Goal: Information Seeking & Learning: Learn about a topic

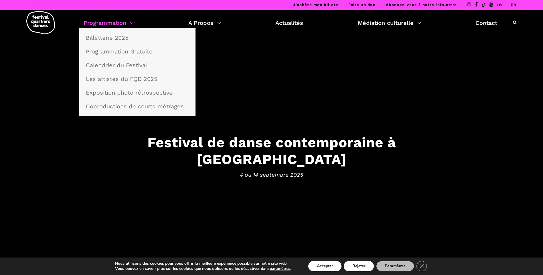
click at [126, 23] on link "Programmation" at bounding box center [109, 23] width 50 height 10
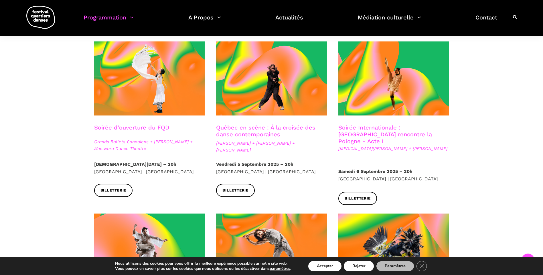
scroll to position [143, 0]
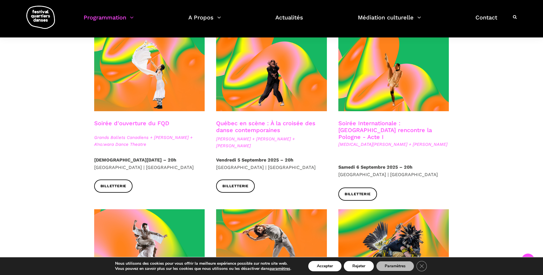
drag, startPoint x: 143, startPoint y: 123, endPoint x: 146, endPoint y: 122, distance: 3.2
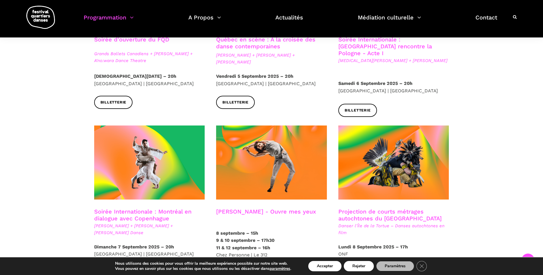
scroll to position [257, 0]
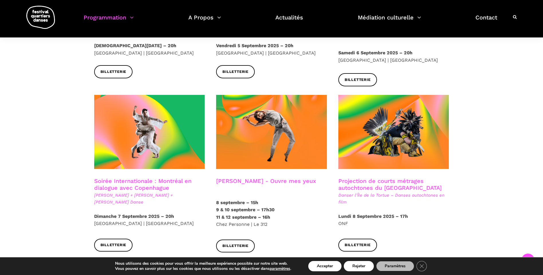
drag, startPoint x: 243, startPoint y: 177, endPoint x: 226, endPoint y: 174, distance: 16.5
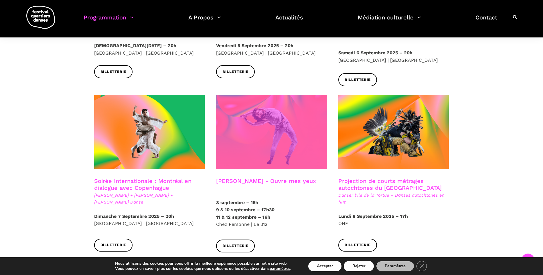
drag, startPoint x: 226, startPoint y: 174, endPoint x: 221, endPoint y: 158, distance: 16.6
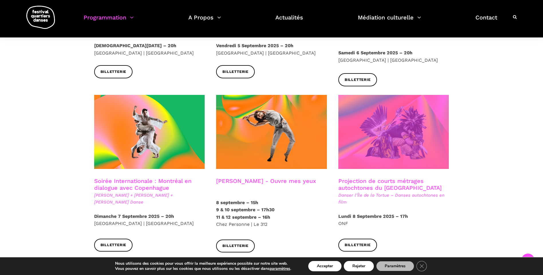
drag, startPoint x: 366, startPoint y: 177, endPoint x: 362, endPoint y: 97, distance: 79.6
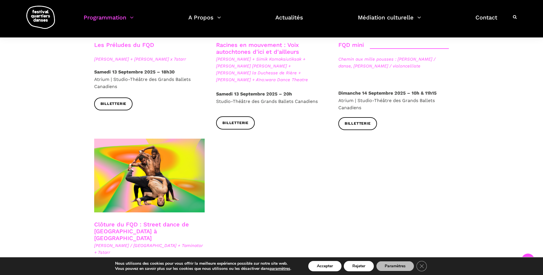
scroll to position [915, 0]
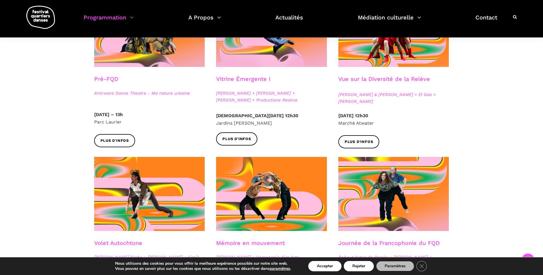
scroll to position [200, 0]
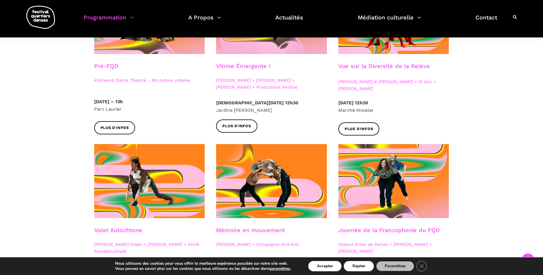
drag, startPoint x: 156, startPoint y: 80, endPoint x: 146, endPoint y: 79, distance: 9.8
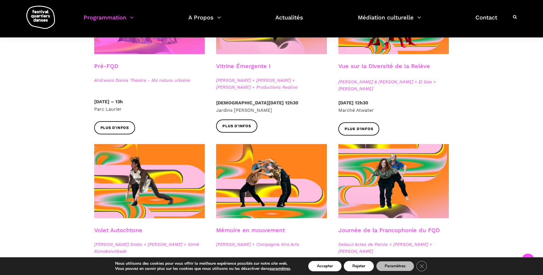
drag, startPoint x: 146, startPoint y: 79, endPoint x: 152, endPoint y: 50, distance: 29.2
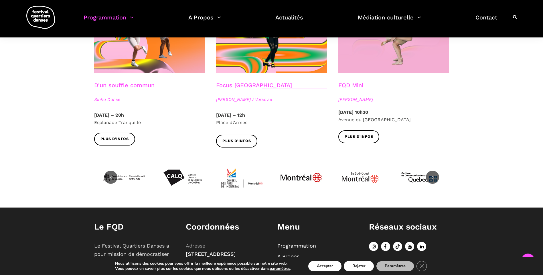
scroll to position [601, 0]
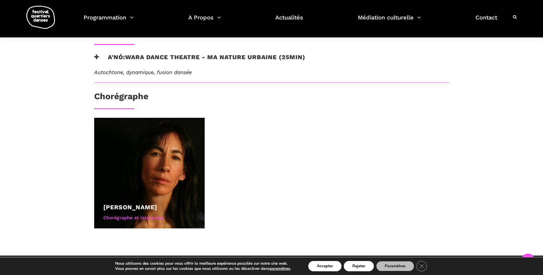
scroll to position [343, 0]
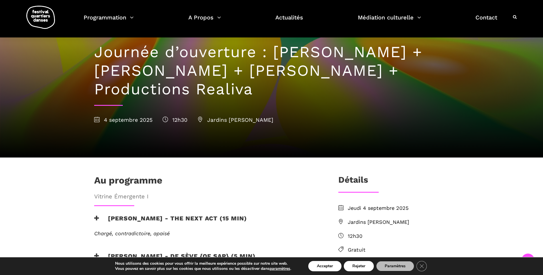
scroll to position [29, 0]
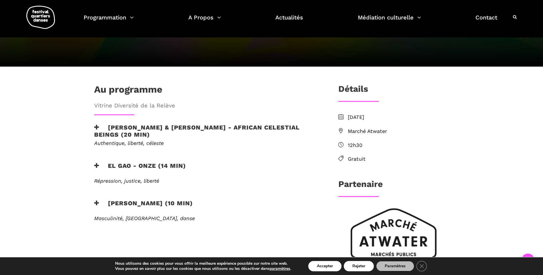
scroll to position [114, 0]
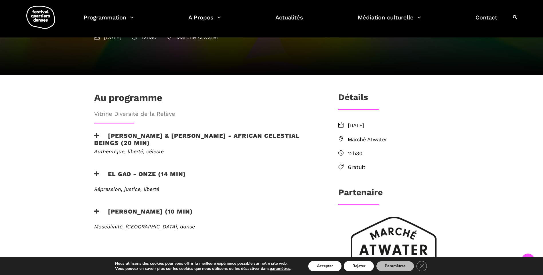
click at [96, 133] on icon at bounding box center [96, 136] width 5 height 6
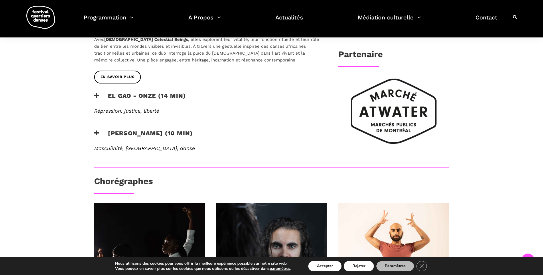
scroll to position [257, 0]
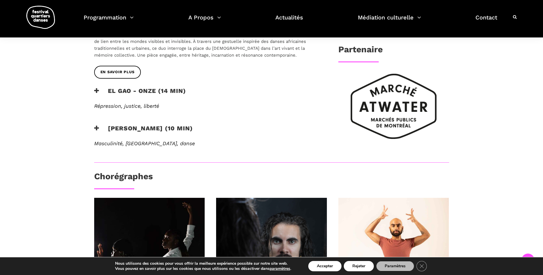
click at [96, 88] on icon at bounding box center [96, 91] width 5 height 6
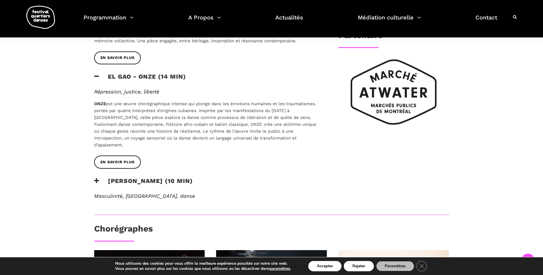
scroll to position [286, 0]
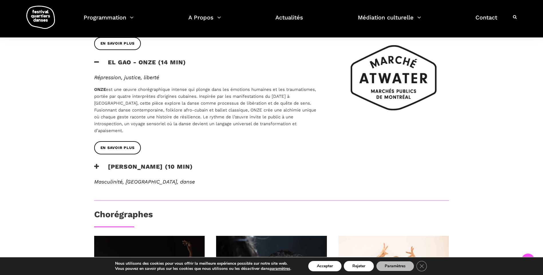
click at [100, 163] on h3 "Rameez Karim - PEHCHAAN (10 min)" at bounding box center [143, 170] width 99 height 14
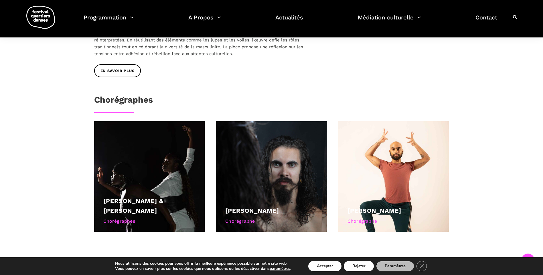
scroll to position [458, 0]
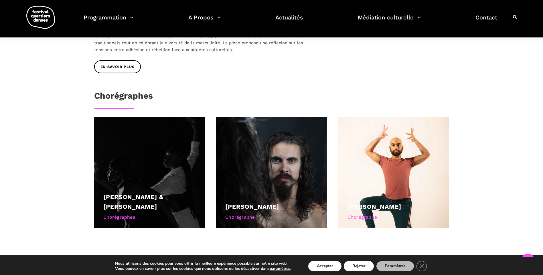
click at [164, 142] on div at bounding box center [149, 172] width 111 height 111
click at [155, 193] on link "Athena Lucie Assamba & Leah Danga" at bounding box center [133, 201] width 60 height 17
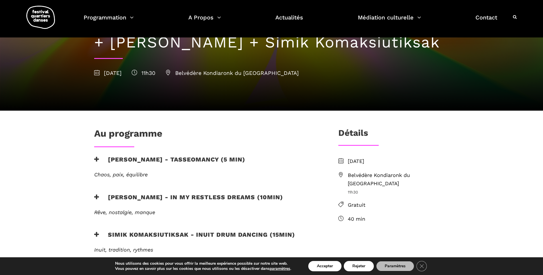
scroll to position [57, 0]
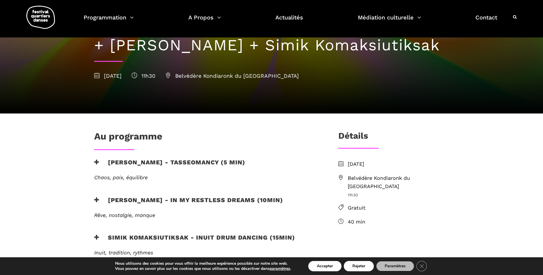
click at [382, 177] on span "Belvédère Kondiaronk du [GEOGRAPHIC_DATA]" at bounding box center [398, 182] width 101 height 17
click at [373, 179] on span "Belvédère Kondiaronk du [GEOGRAPHIC_DATA]" at bounding box center [398, 182] width 101 height 17
click at [330, 265] on button "Accepter" at bounding box center [324, 266] width 33 height 10
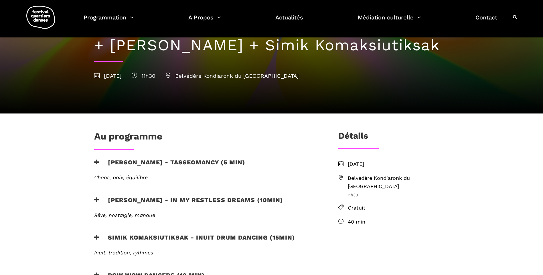
click at [374, 179] on span "Belvédère Kondiaronk du Mont Royal" at bounding box center [398, 182] width 101 height 17
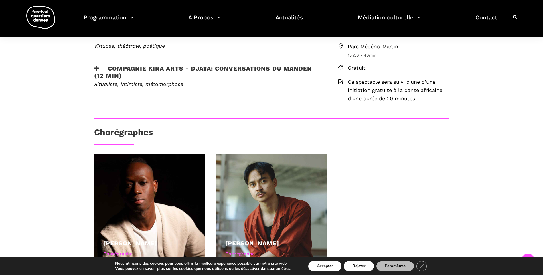
scroll to position [200, 0]
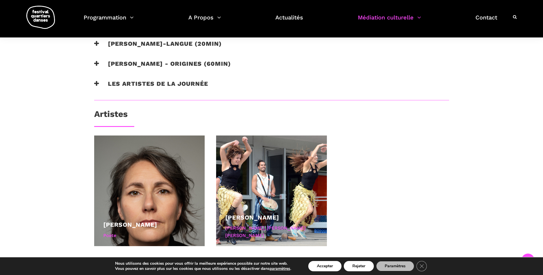
scroll to position [372, 0]
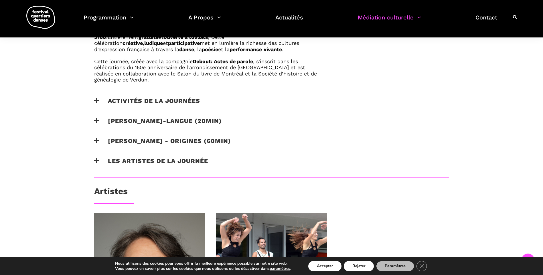
click at [95, 102] on icon at bounding box center [96, 101] width 5 height 6
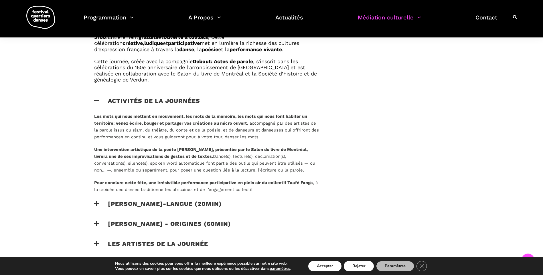
click at [95, 102] on icon at bounding box center [96, 101] width 5 height 6
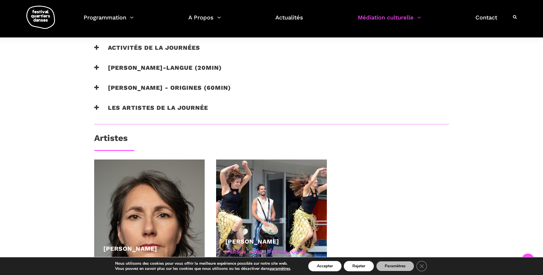
scroll to position [429, 0]
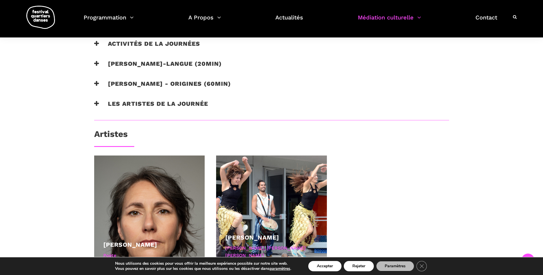
click at [98, 63] on icon at bounding box center [96, 64] width 5 height 6
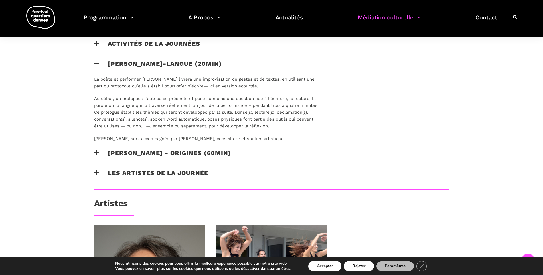
click at [98, 64] on icon at bounding box center [96, 64] width 5 height 6
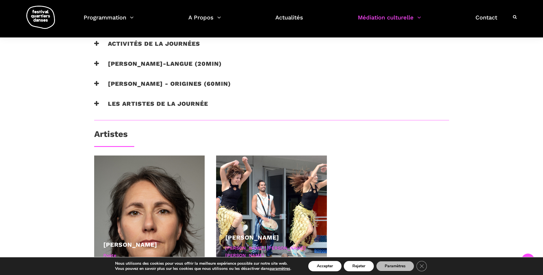
click at [96, 85] on icon at bounding box center [96, 84] width 5 height 6
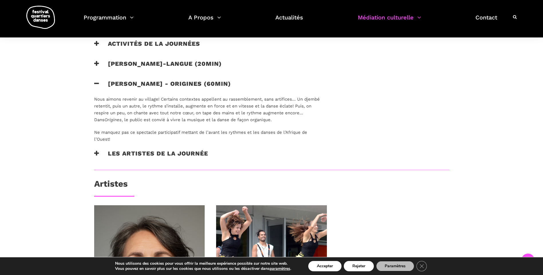
click at [96, 85] on icon at bounding box center [96, 84] width 5 height 6
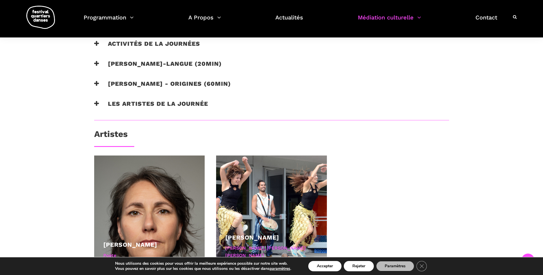
click at [97, 100] on h3 "Les artistes de la journée" at bounding box center [151, 107] width 114 height 14
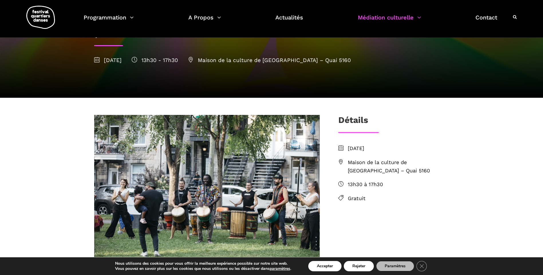
scroll to position [86, 0]
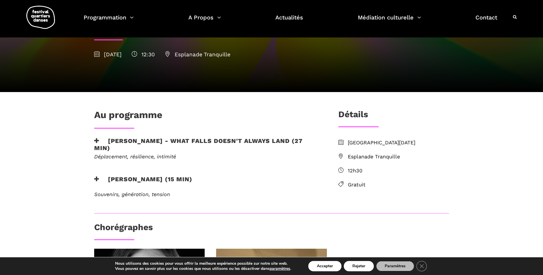
scroll to position [57, 0]
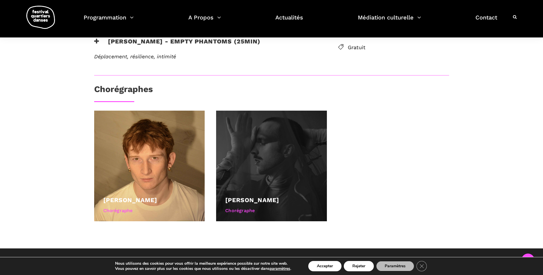
scroll to position [143, 0]
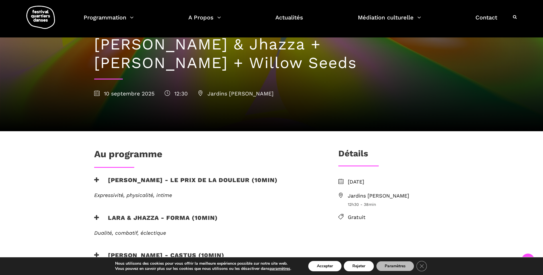
scroll to position [57, 0]
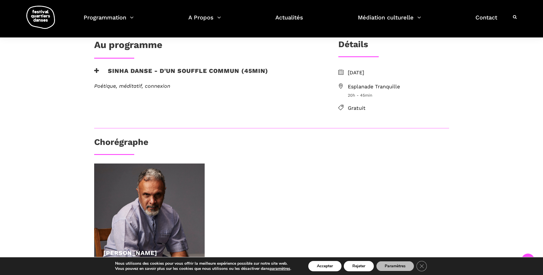
scroll to position [143, 0]
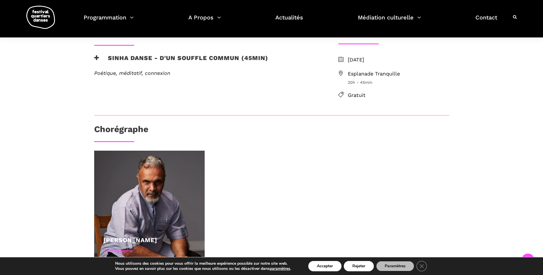
click at [98, 57] on icon at bounding box center [96, 58] width 5 height 6
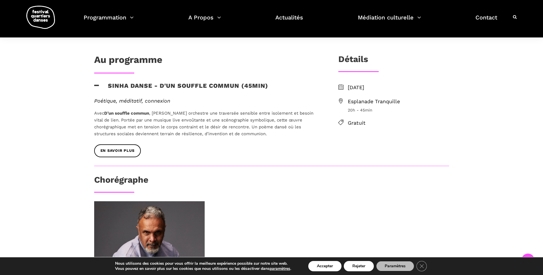
scroll to position [114, 0]
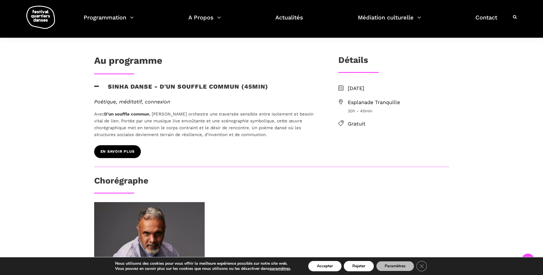
click at [122, 152] on span "EN SAVOIR PLUS" at bounding box center [117, 152] width 34 height 6
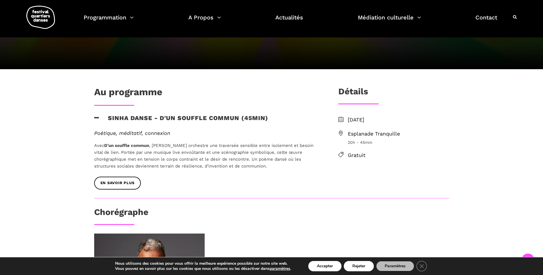
scroll to position [0, 0]
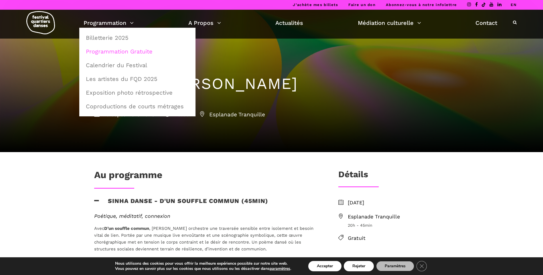
click at [124, 52] on link "Programmation Gratuite" at bounding box center [137, 51] width 110 height 13
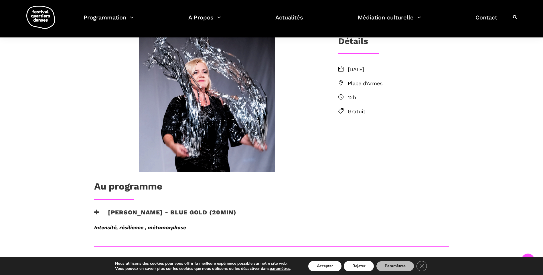
scroll to position [143, 0]
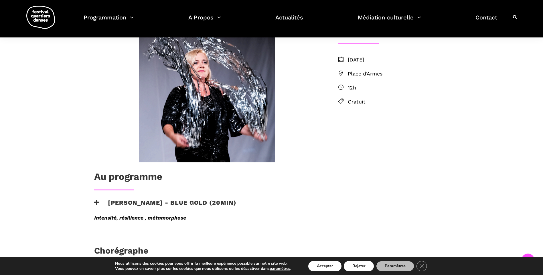
click at [96, 202] on icon at bounding box center [96, 203] width 5 height 6
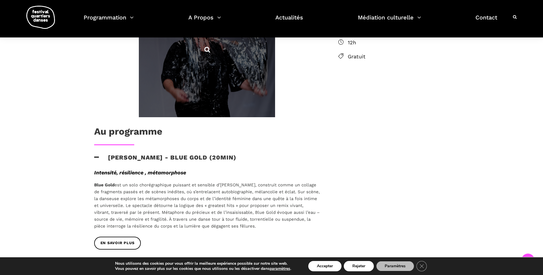
scroll to position [229, 0]
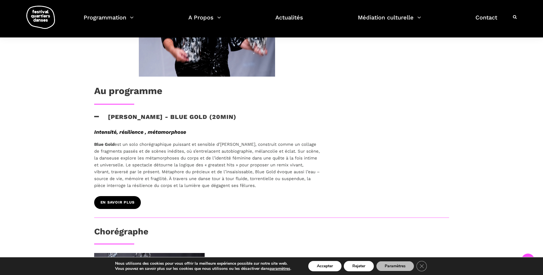
click at [128, 206] on link "EN SAVOIR PLUS" at bounding box center [117, 202] width 47 height 13
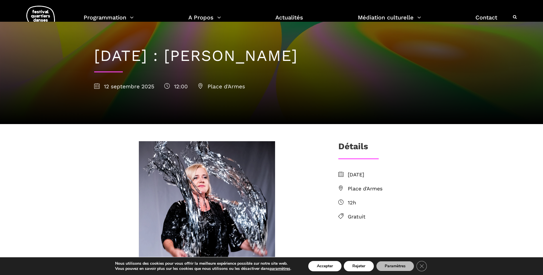
scroll to position [0, 0]
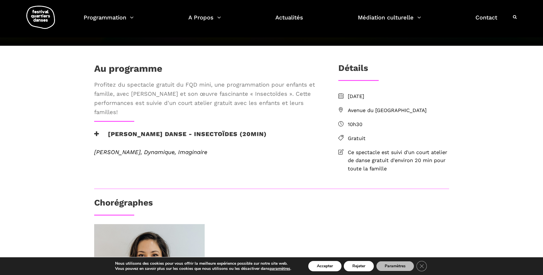
scroll to position [57, 0]
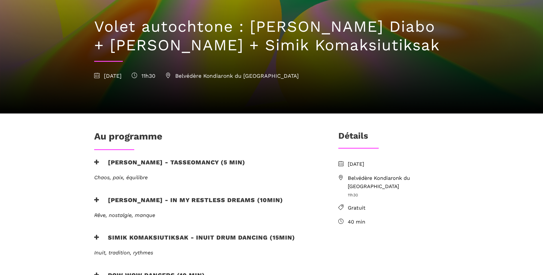
click at [370, 180] on span "Belvédère Kondiaronk du Mont Royal" at bounding box center [398, 182] width 101 height 17
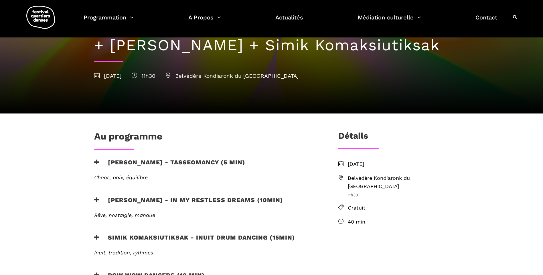
click at [366, 178] on span "Belvédère Kondiaronk du Mont Royal" at bounding box center [398, 182] width 101 height 17
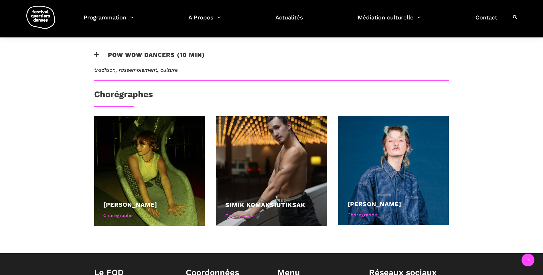
scroll to position [163, 0]
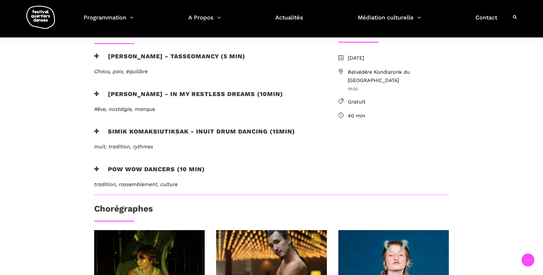
click at [341, 73] on icon at bounding box center [340, 71] width 5 height 5
drag, startPoint x: 345, startPoint y: 74, endPoint x: 340, endPoint y: 71, distance: 5.9
click at [340, 71] on icon at bounding box center [340, 71] width 5 height 5
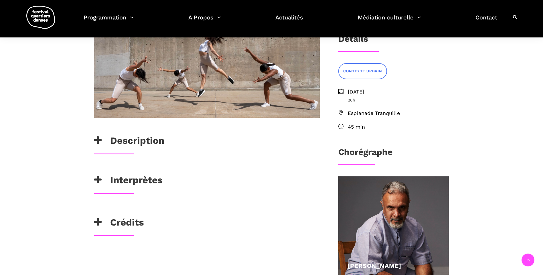
scroll to position [200, 0]
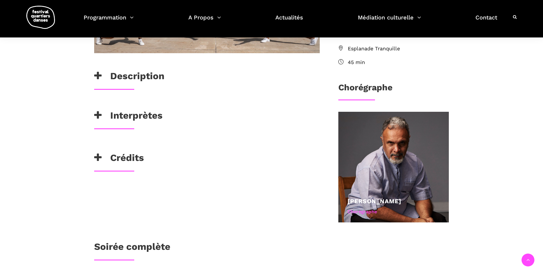
click at [102, 115] on h3 "Interprètes" at bounding box center [128, 117] width 68 height 14
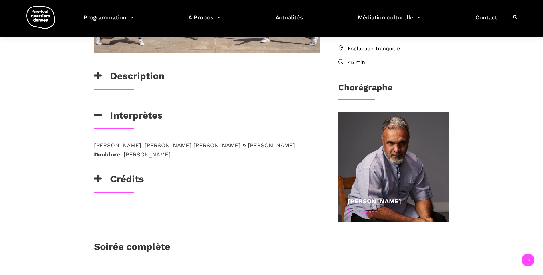
scroll to position [86, 0]
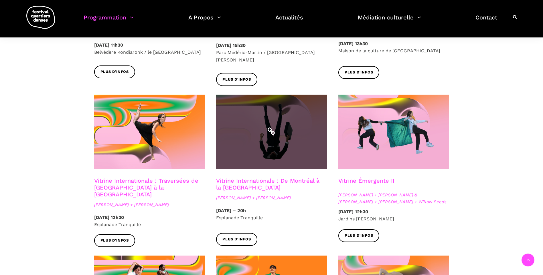
scroll to position [458, 0]
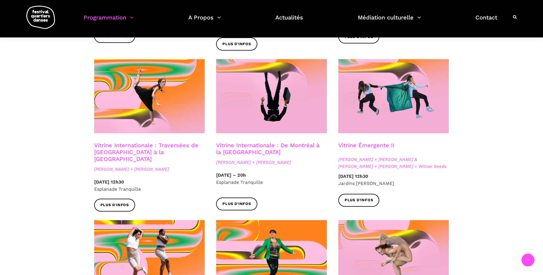
click at [246, 142] on link "Vitrine Internationale : De Montréal à la Suède" at bounding box center [267, 149] width 103 height 14
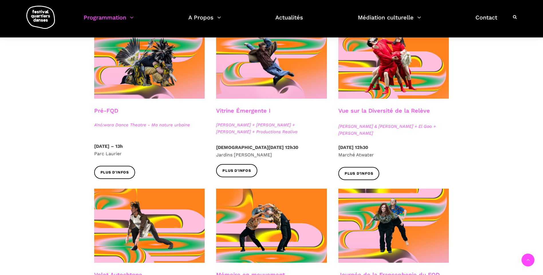
scroll to position [143, 0]
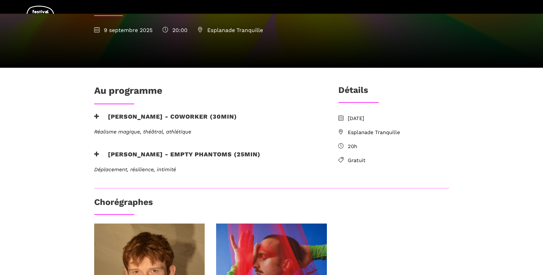
scroll to position [114, 0]
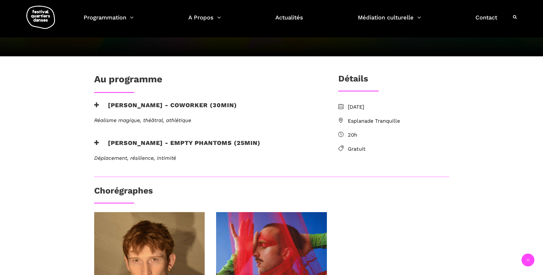
click at [98, 143] on icon at bounding box center [96, 143] width 5 height 6
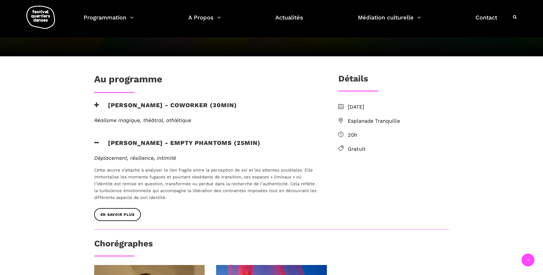
click at [98, 104] on icon at bounding box center [96, 105] width 5 height 6
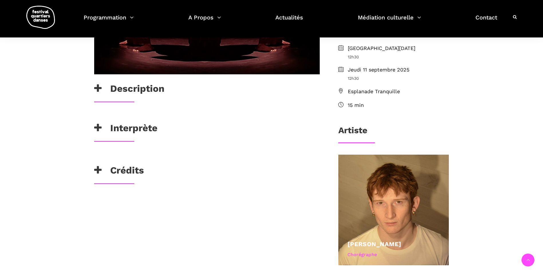
scroll to position [200, 0]
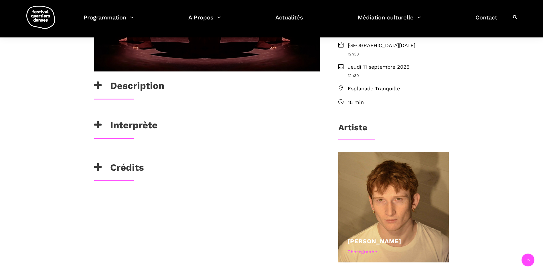
click at [104, 123] on h3 "Interprète" at bounding box center [125, 127] width 63 height 14
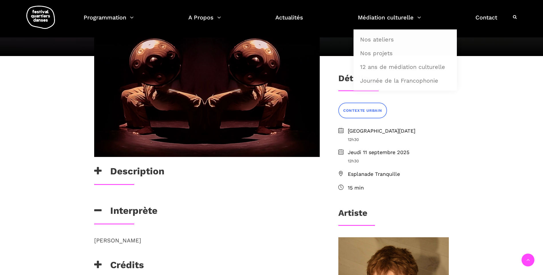
scroll to position [114, 0]
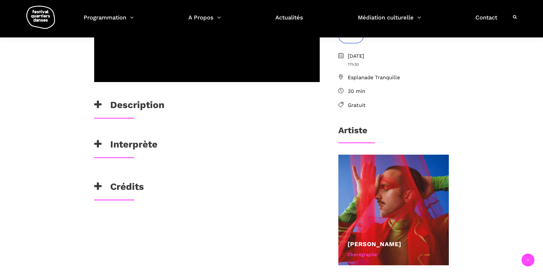
scroll to position [172, 0]
click at [105, 147] on h3 "Interprète" at bounding box center [125, 145] width 63 height 14
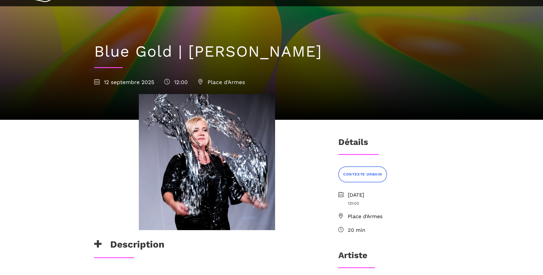
scroll to position [114, 0]
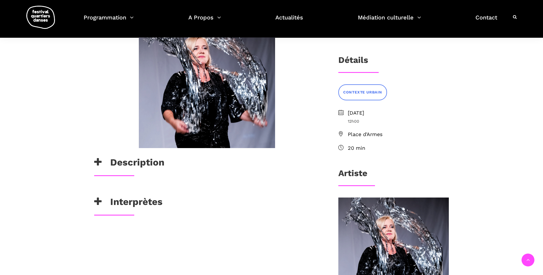
click at [98, 201] on icon at bounding box center [97, 201] width 7 height 9
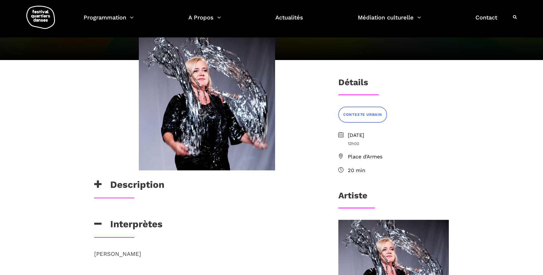
scroll to position [57, 0]
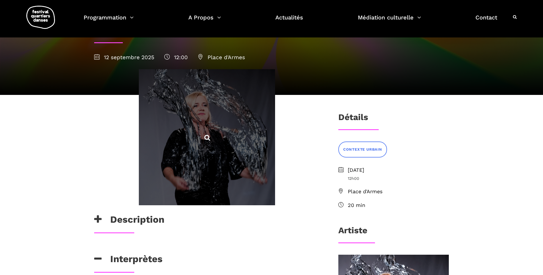
click at [245, 153] on span at bounding box center [207, 137] width 136 height 136
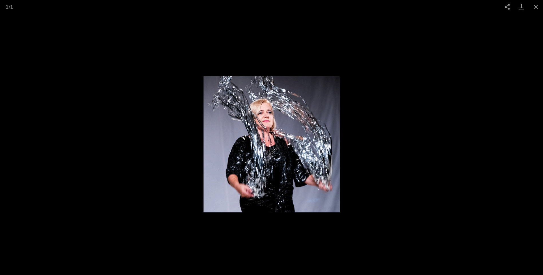
scroll to position [143, 0]
click at [163, 147] on picture at bounding box center [271, 144] width 543 height 262
click at [534, 8] on button "Close gallery" at bounding box center [535, 6] width 14 height 13
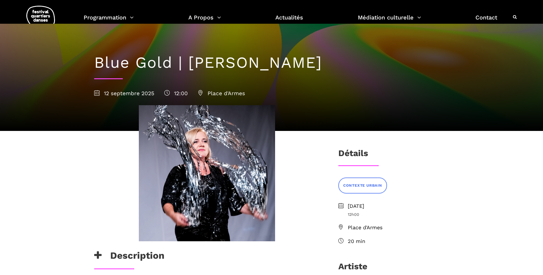
scroll to position [0, 0]
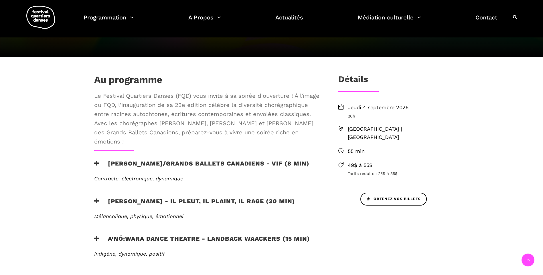
scroll to position [200, 0]
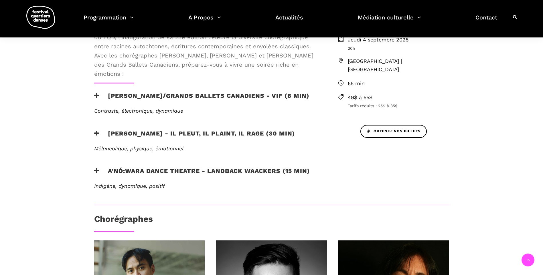
click at [94, 95] on icon at bounding box center [96, 96] width 5 height 6
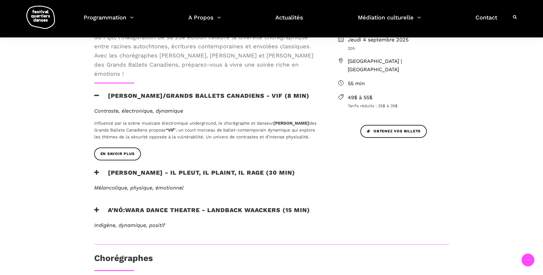
click at [96, 214] on div "Au programme Le Festival Quartiers Danses (FQD) vous invite à sa soirée d'ouver…" at bounding box center [206, 125] width 237 height 238
click at [96, 213] on icon at bounding box center [96, 210] width 5 height 6
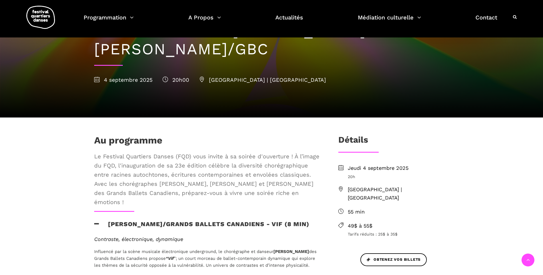
scroll to position [29, 0]
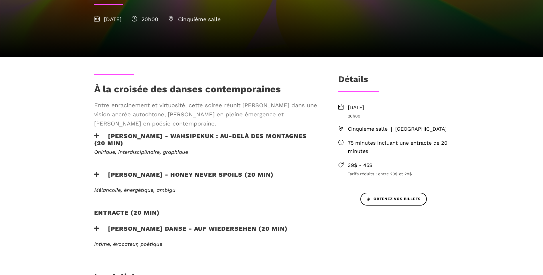
scroll to position [114, 0]
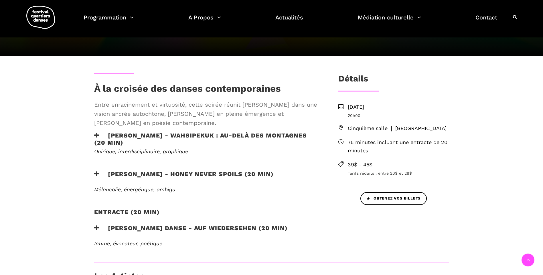
click at [94, 136] on icon at bounding box center [96, 135] width 5 height 6
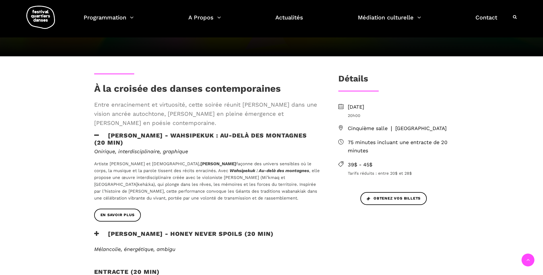
click at [95, 135] on icon at bounding box center [96, 135] width 5 height 6
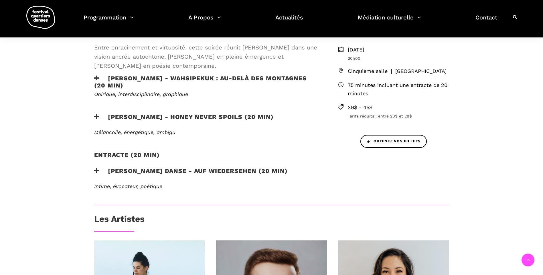
scroll to position [200, 0]
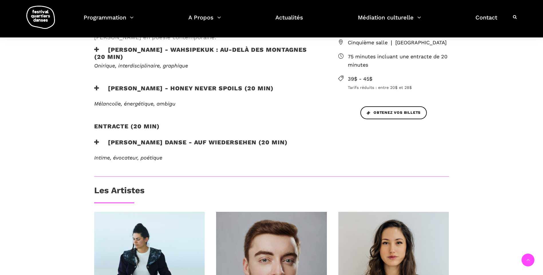
click at [95, 143] on icon at bounding box center [96, 142] width 5 height 6
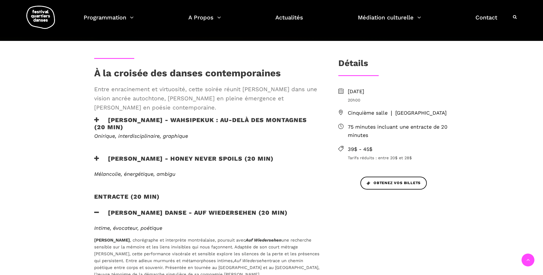
scroll to position [172, 0]
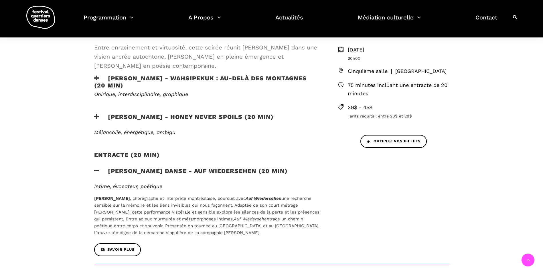
click at [97, 78] on icon at bounding box center [96, 78] width 5 height 6
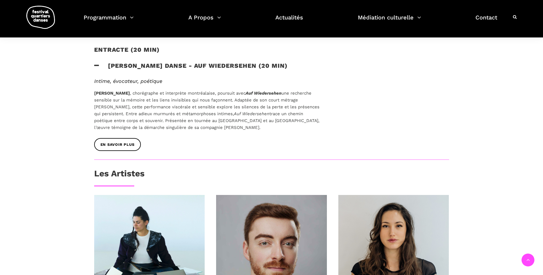
scroll to position [372, 0]
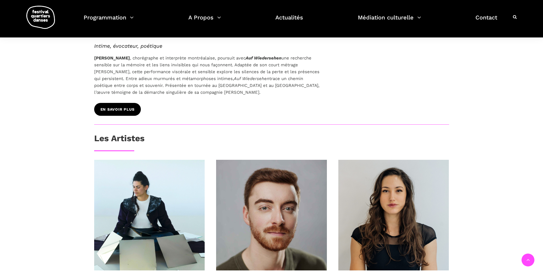
drag, startPoint x: 117, startPoint y: 110, endPoint x: 120, endPoint y: 112, distance: 3.6
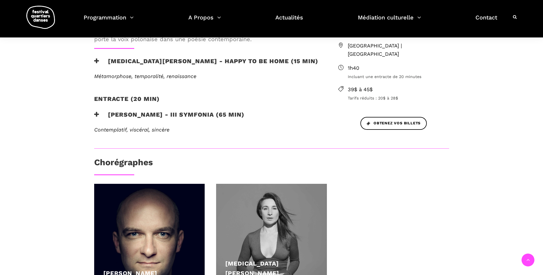
scroll to position [143, 0]
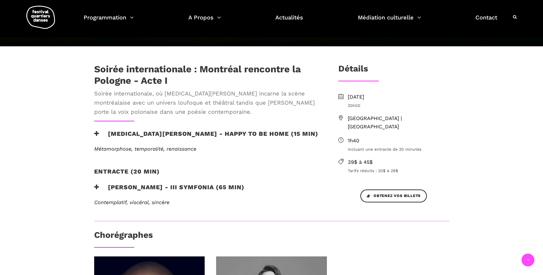
click at [214, 130] on h3 "[MEDICAL_DATA][PERSON_NAME] - Happy to be home (15 min)" at bounding box center [206, 137] width 224 height 14
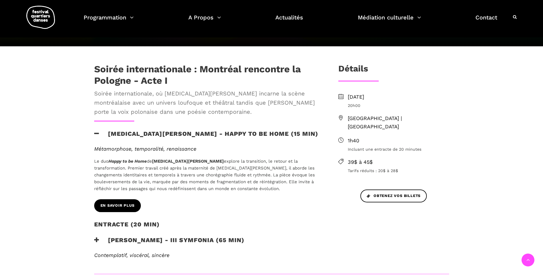
click at [123, 203] on span "EN SAVOIR PLUS" at bounding box center [117, 206] width 34 height 6
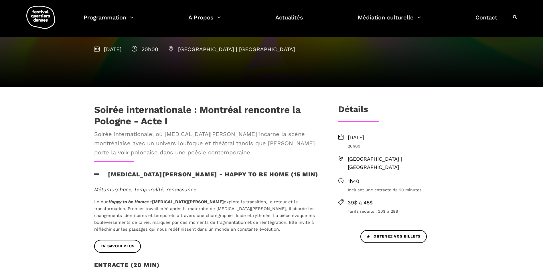
scroll to position [0, 0]
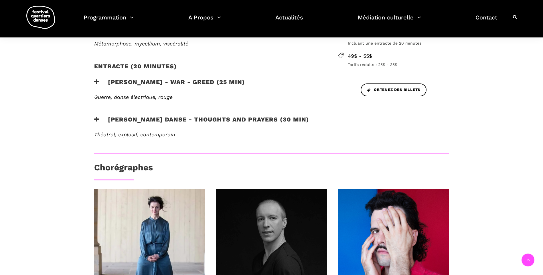
scroll to position [257, 0]
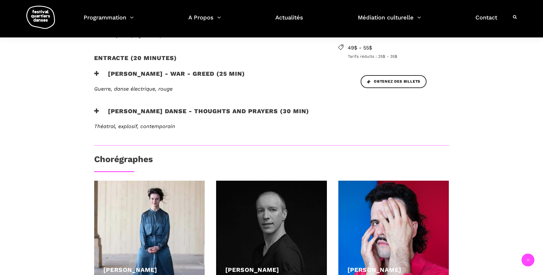
click at [96, 108] on icon at bounding box center [96, 111] width 5 height 6
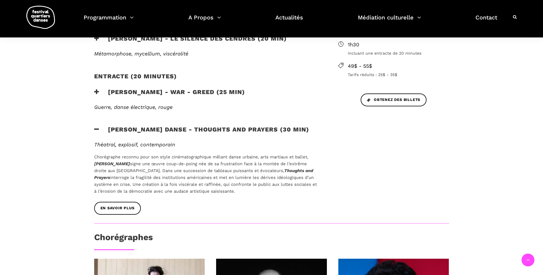
scroll to position [229, 0]
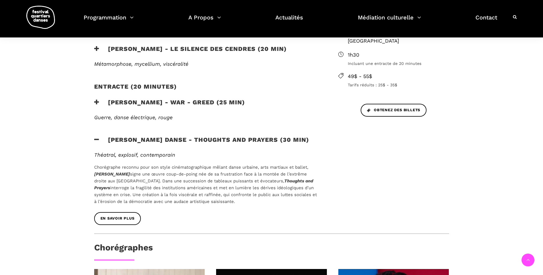
click at [97, 99] on icon at bounding box center [96, 102] width 5 height 6
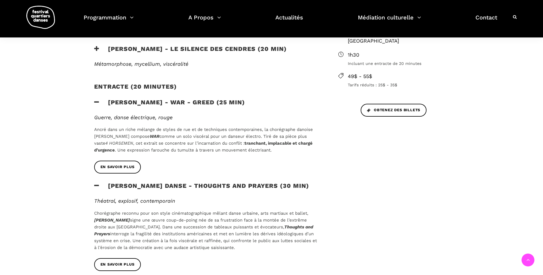
scroll to position [200, 0]
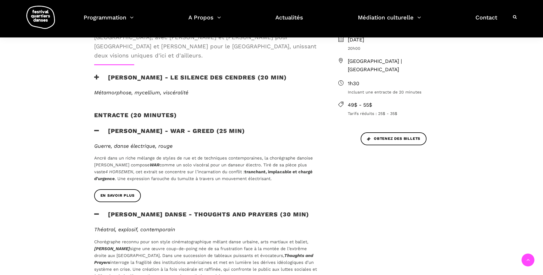
click at [97, 74] on icon at bounding box center [96, 77] width 5 height 6
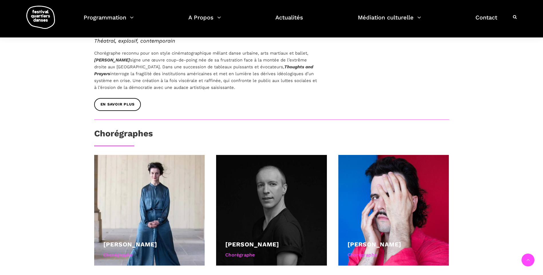
scroll to position [458, 0]
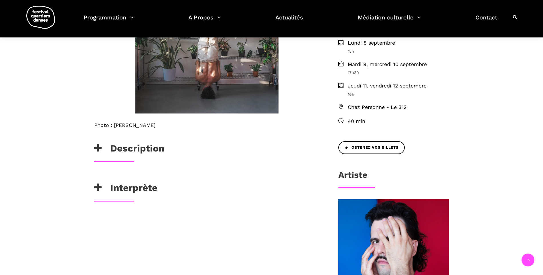
scroll to position [200, 0]
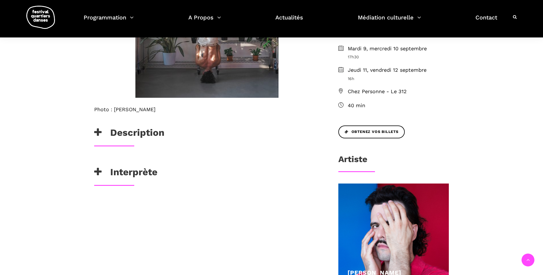
click at [100, 132] on icon at bounding box center [97, 132] width 7 height 9
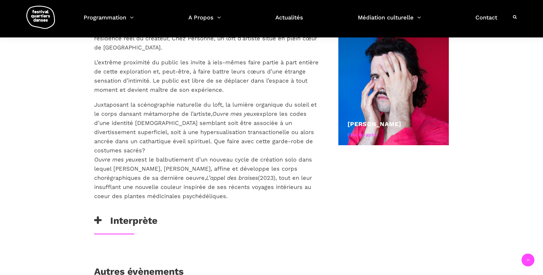
scroll to position [401, 0]
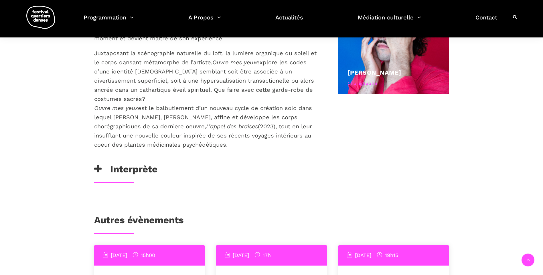
click at [102, 164] on h3 "Interprète" at bounding box center [125, 171] width 63 height 14
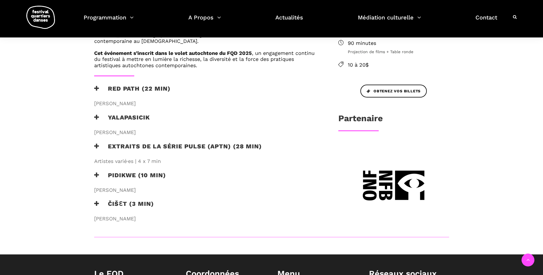
scroll to position [229, 0]
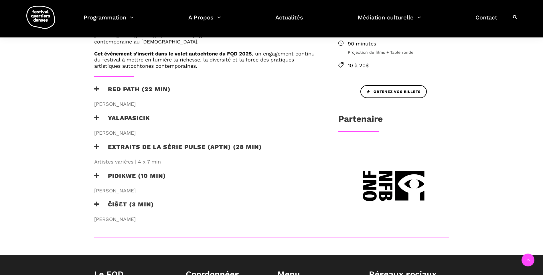
click at [97, 88] on icon at bounding box center [96, 89] width 5 height 6
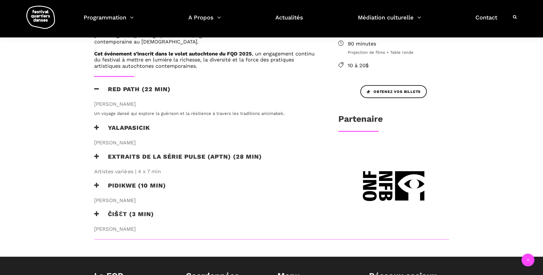
click at [98, 125] on icon at bounding box center [96, 128] width 5 height 6
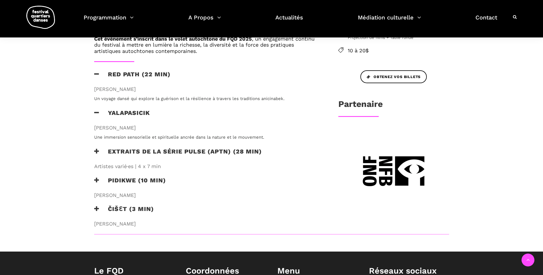
scroll to position [257, 0]
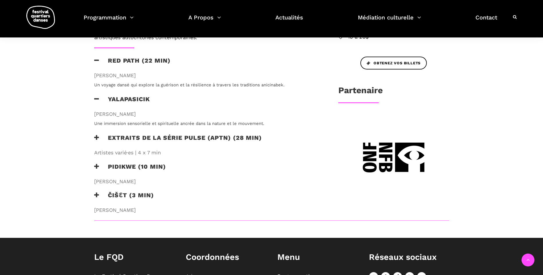
click at [95, 134] on h3 "Extraits de la série PULSE (APTN) (28 min)" at bounding box center [178, 141] width 168 height 14
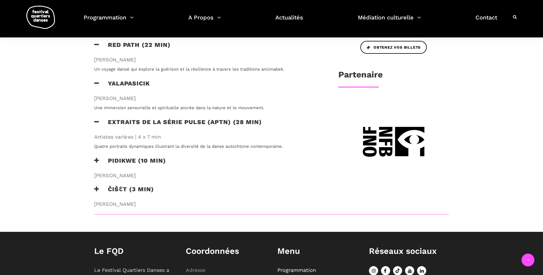
scroll to position [286, 0]
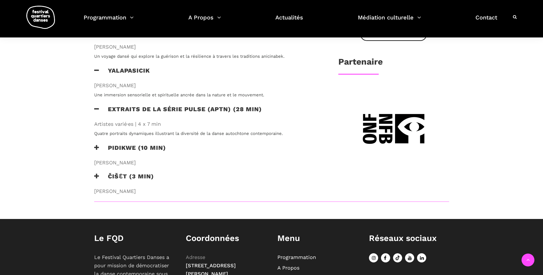
click at [101, 150] on h3 "Pidikwe (10 min)" at bounding box center [130, 151] width 72 height 14
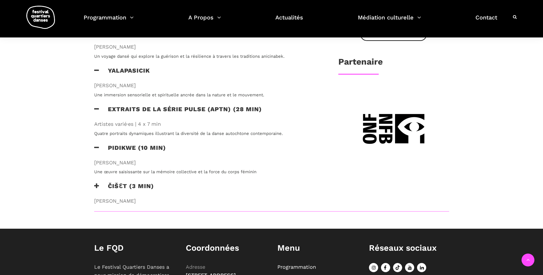
click at [98, 185] on icon at bounding box center [96, 186] width 5 height 6
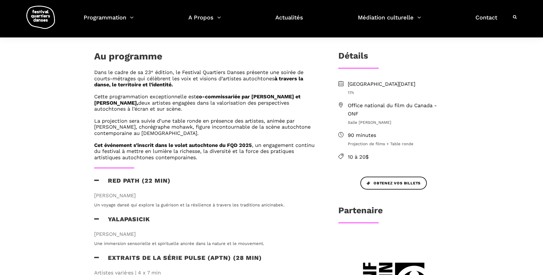
scroll to position [57, 0]
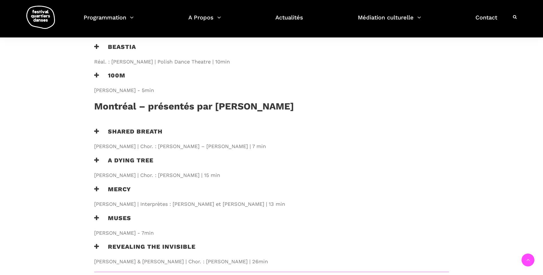
scroll to position [486, 0]
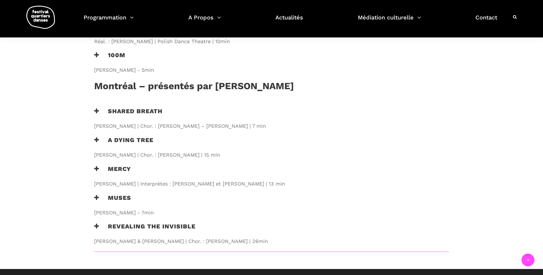
click at [94, 108] on div "Shared Breath [PERSON_NAME] | Chor. : [PERSON_NAME] – [PERSON_NAME] | 7 min" at bounding box center [206, 120] width 237 height 25
click at [96, 108] on icon at bounding box center [96, 111] width 5 height 6
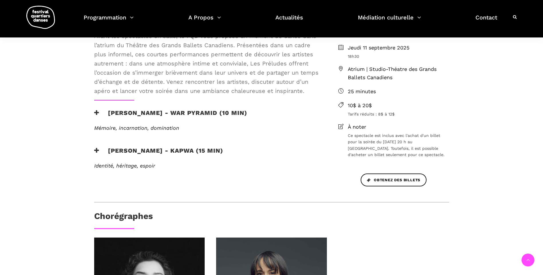
scroll to position [172, 0]
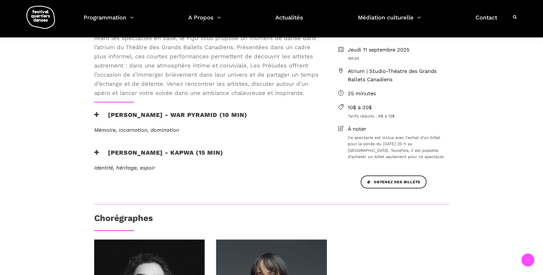
click at [96, 152] on icon at bounding box center [96, 153] width 5 height 6
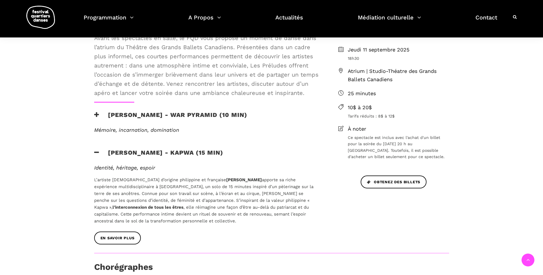
click at [97, 117] on icon at bounding box center [96, 115] width 5 height 6
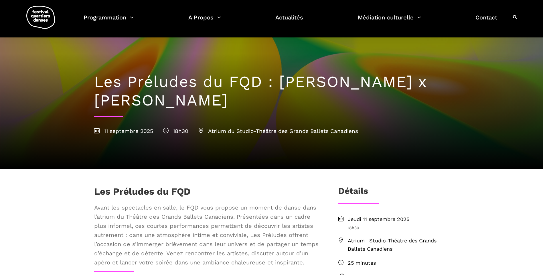
scroll to position [0, 0]
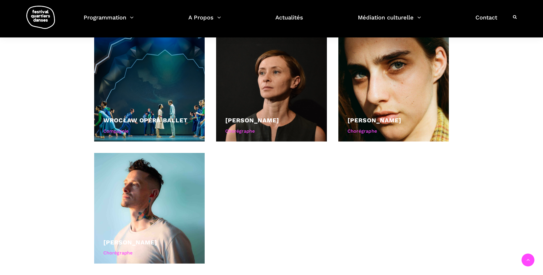
scroll to position [486, 0]
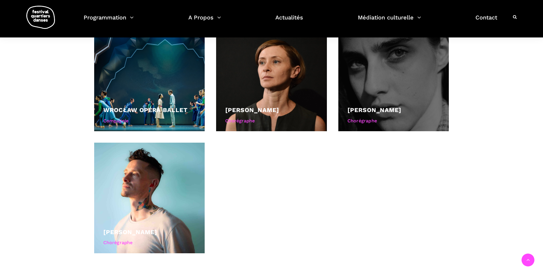
click at [378, 96] on div at bounding box center [393, 76] width 111 height 111
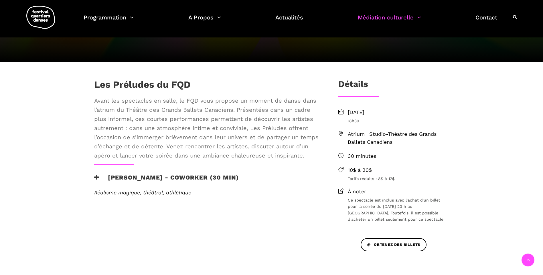
scroll to position [86, 0]
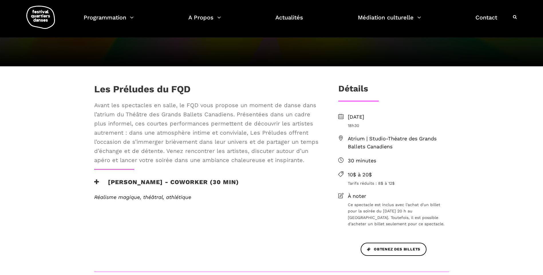
click at [97, 184] on icon at bounding box center [96, 182] width 5 height 6
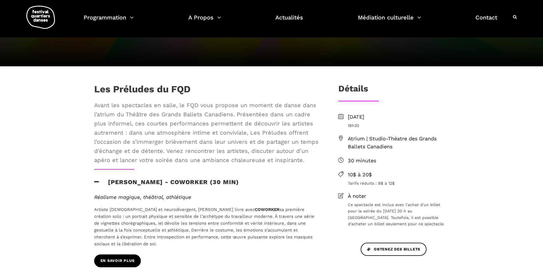
click at [119, 259] on span "En savoir plus" at bounding box center [117, 261] width 34 height 6
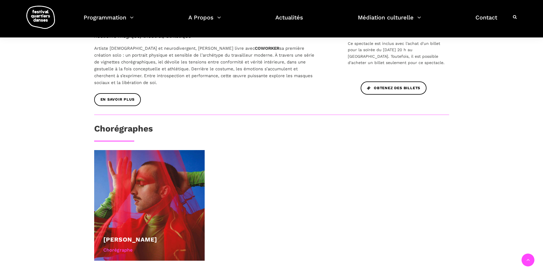
scroll to position [315, 0]
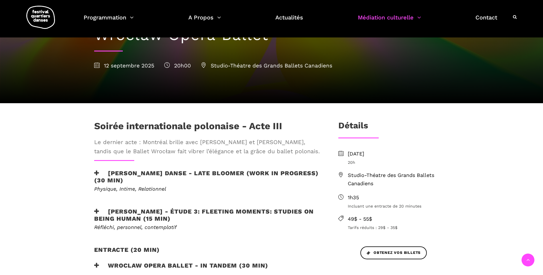
scroll to position [86, 0]
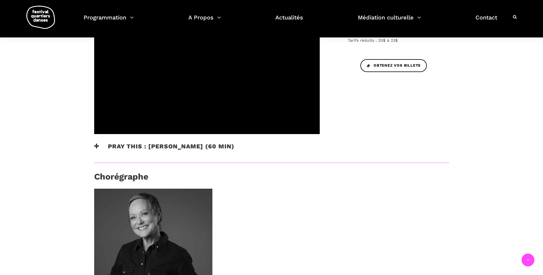
scroll to position [343, 0]
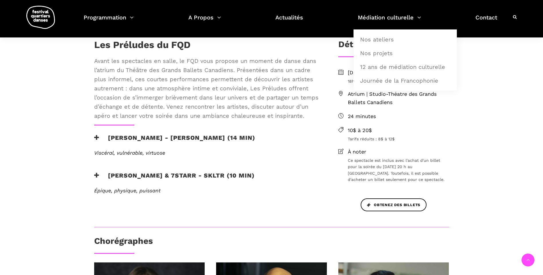
scroll to position [257, 0]
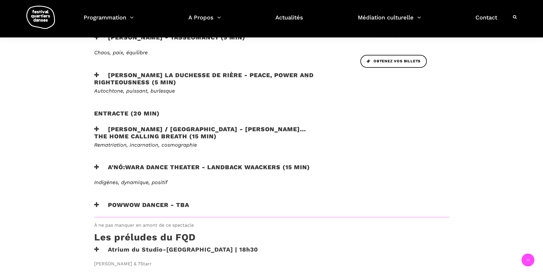
scroll to position [254, 0]
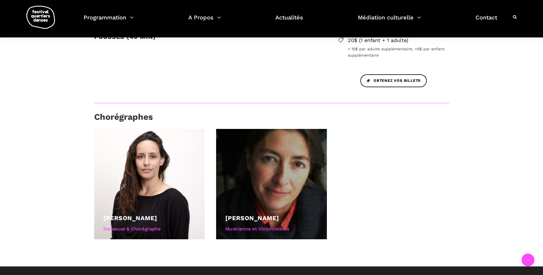
scroll to position [229, 0]
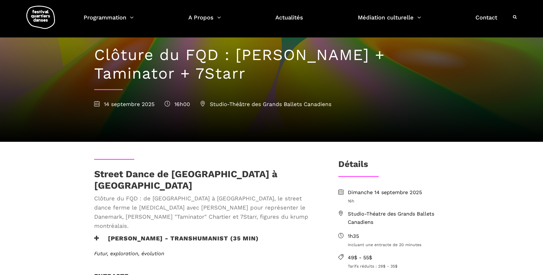
scroll to position [29, 0]
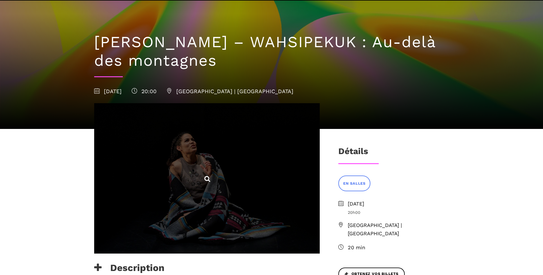
scroll to position [114, 0]
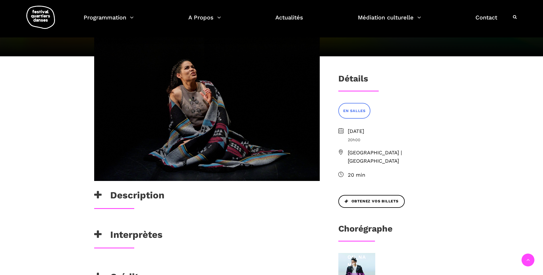
click at [94, 194] on icon at bounding box center [97, 195] width 7 height 9
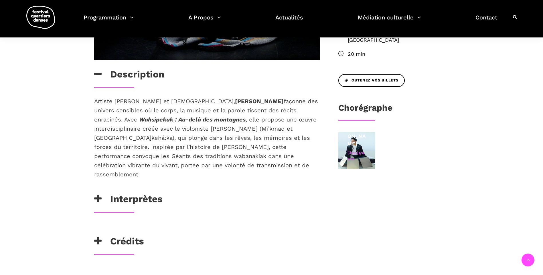
scroll to position [257, 0]
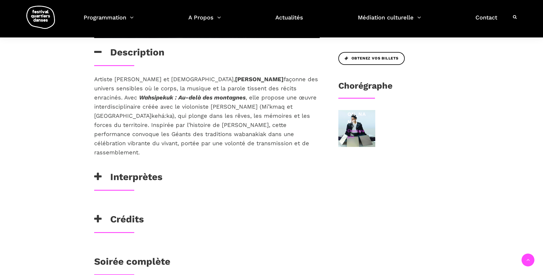
click at [98, 172] on icon at bounding box center [97, 176] width 7 height 9
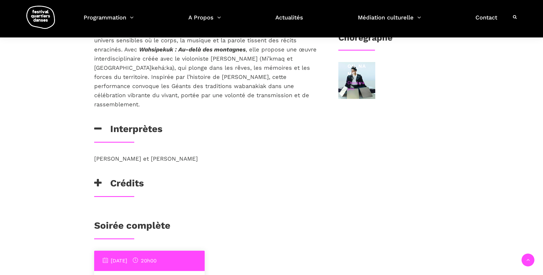
scroll to position [401, 0]
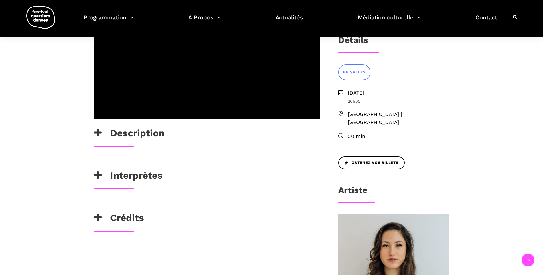
scroll to position [143, 0]
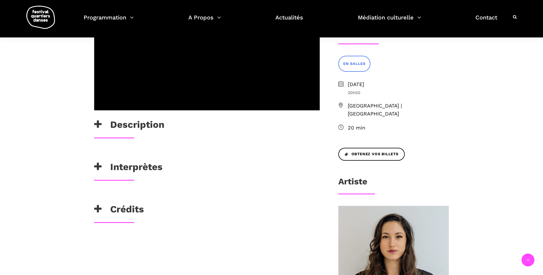
click at [102, 207] on h3 "Crédits" at bounding box center [119, 211] width 50 height 14
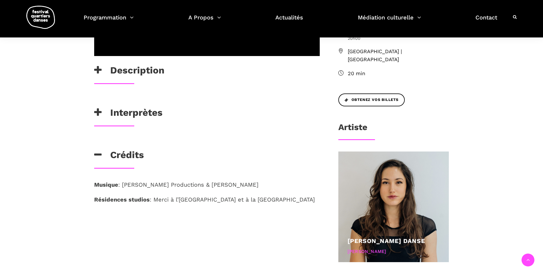
scroll to position [229, 0]
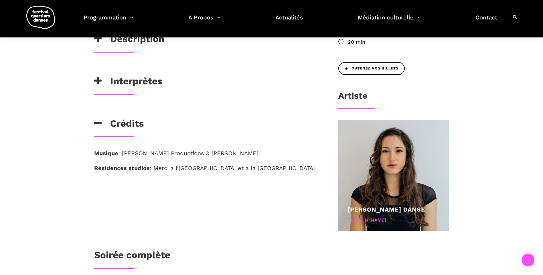
click at [98, 82] on icon at bounding box center [97, 80] width 7 height 9
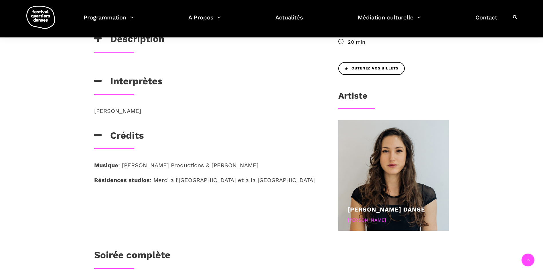
click at [98, 39] on icon at bounding box center [97, 38] width 7 height 9
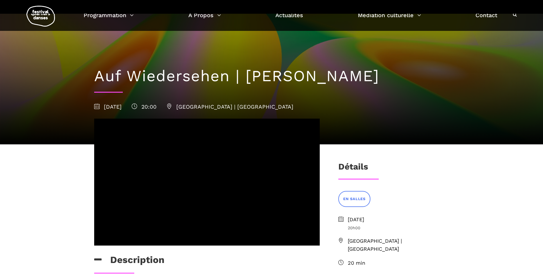
scroll to position [0, 0]
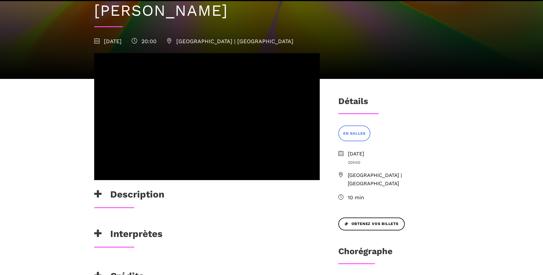
scroll to position [114, 0]
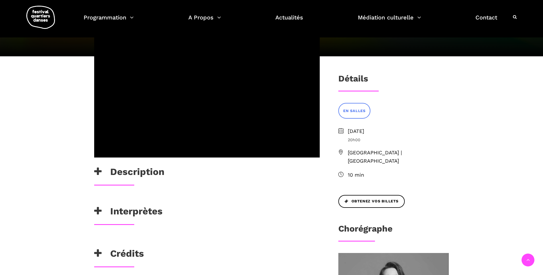
click at [99, 207] on icon at bounding box center [97, 211] width 7 height 9
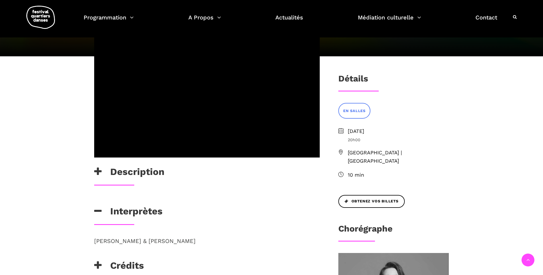
click at [99, 207] on icon at bounding box center [97, 211] width 7 height 9
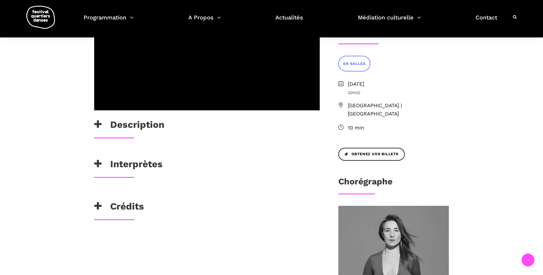
scroll to position [172, 0]
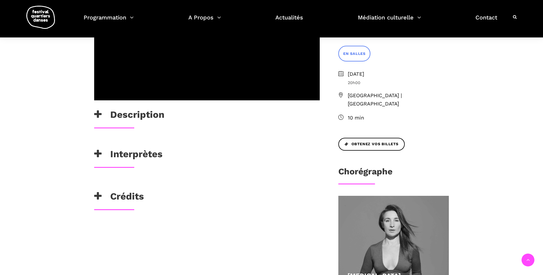
click at [104, 191] on h3 "Crédits" at bounding box center [119, 198] width 50 height 14
click at [105, 191] on h3 "Crédits" at bounding box center [119, 198] width 50 height 14
click at [96, 110] on icon at bounding box center [97, 114] width 7 height 9
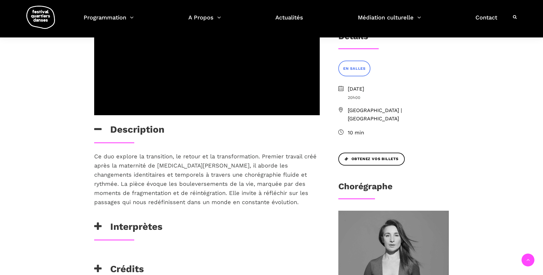
scroll to position [57, 0]
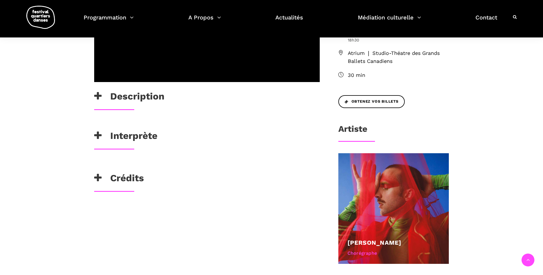
scroll to position [172, 0]
click at [113, 136] on h3 "Interprète" at bounding box center [125, 137] width 63 height 14
